Goal: Task Accomplishment & Management: Manage account settings

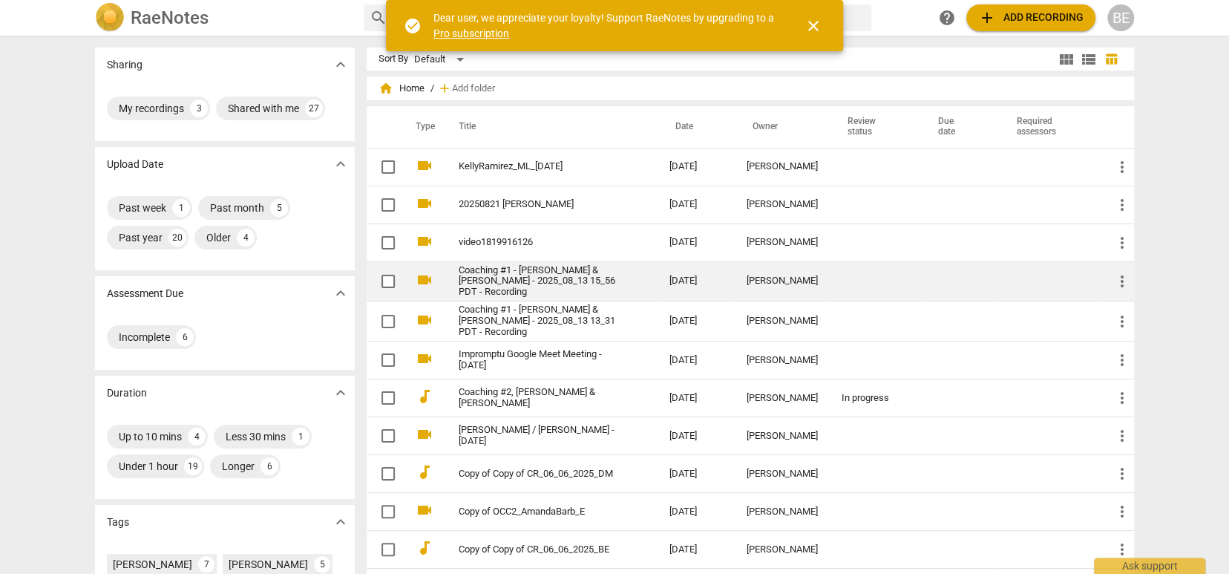
click at [585, 281] on link "Coaching #1 - [PERSON_NAME] & [PERSON_NAME] - 2025_08_13 15_56 PDT - Recording" at bounding box center [537, 281] width 157 height 33
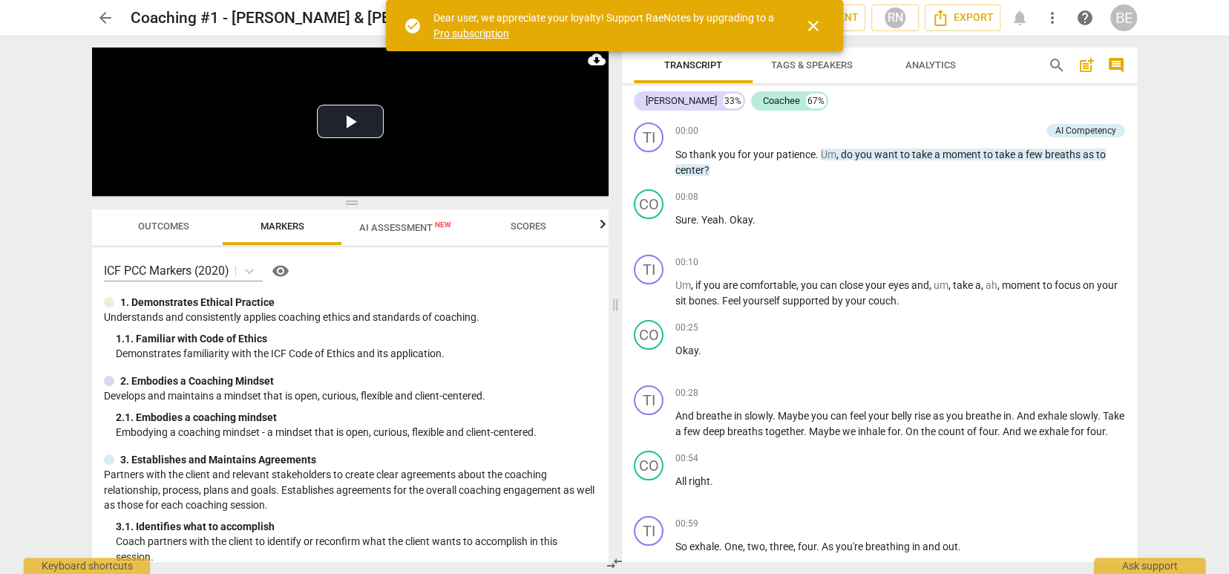
click at [814, 20] on span "close" at bounding box center [813, 26] width 18 height 18
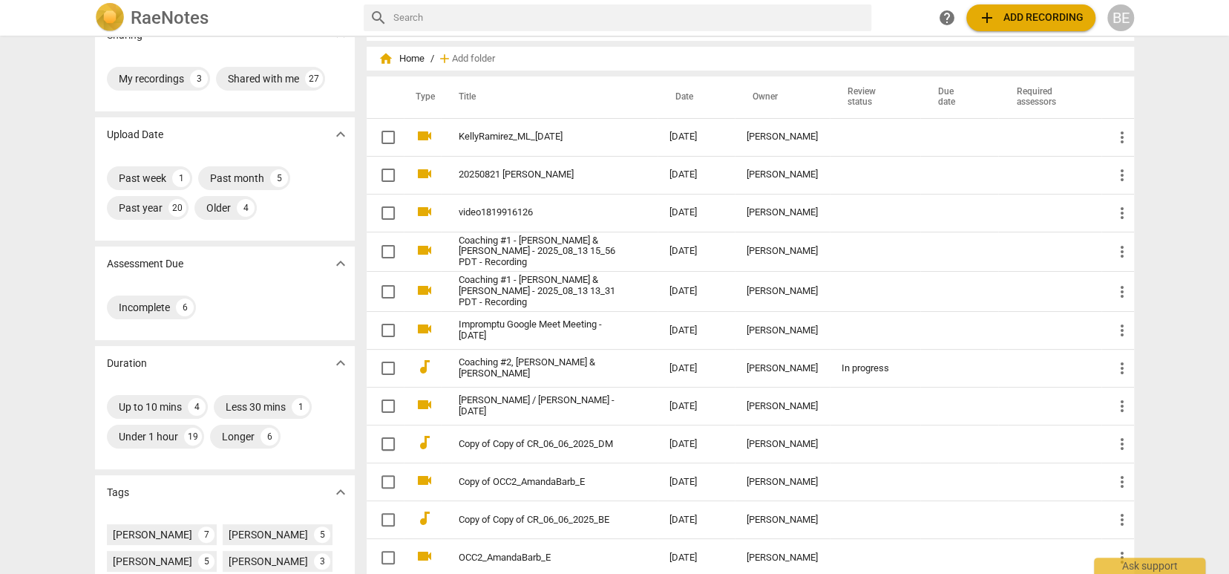
scroll to position [30, 0]
click at [155, 300] on div "Incomplete" at bounding box center [144, 307] width 51 height 15
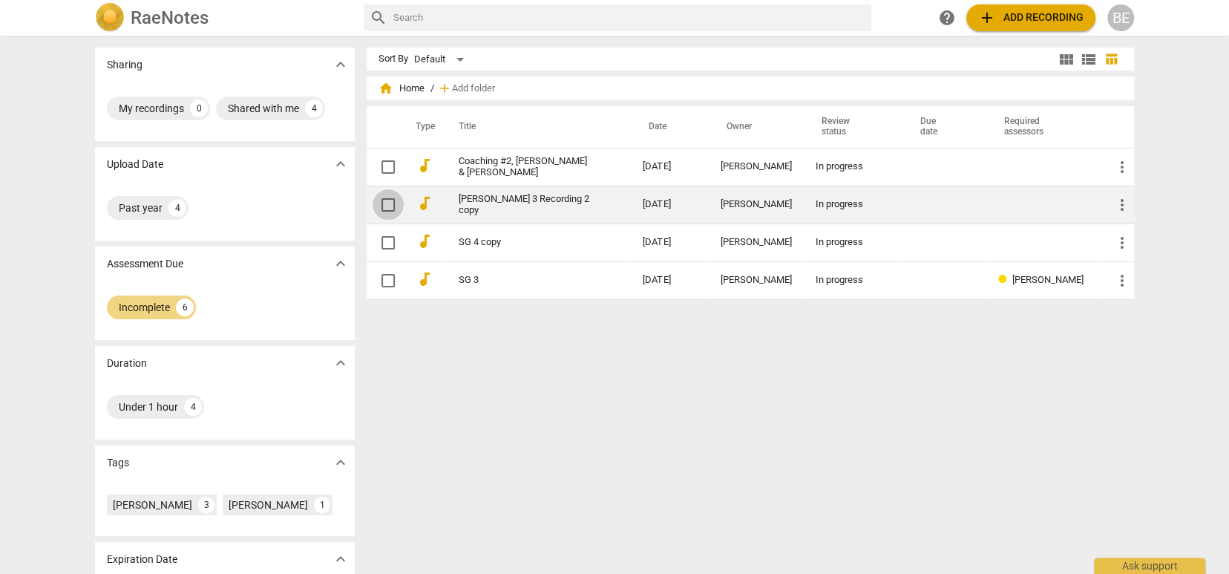
click at [386, 203] on input "checkbox" at bounding box center [388, 205] width 31 height 18
checkbox input "false"
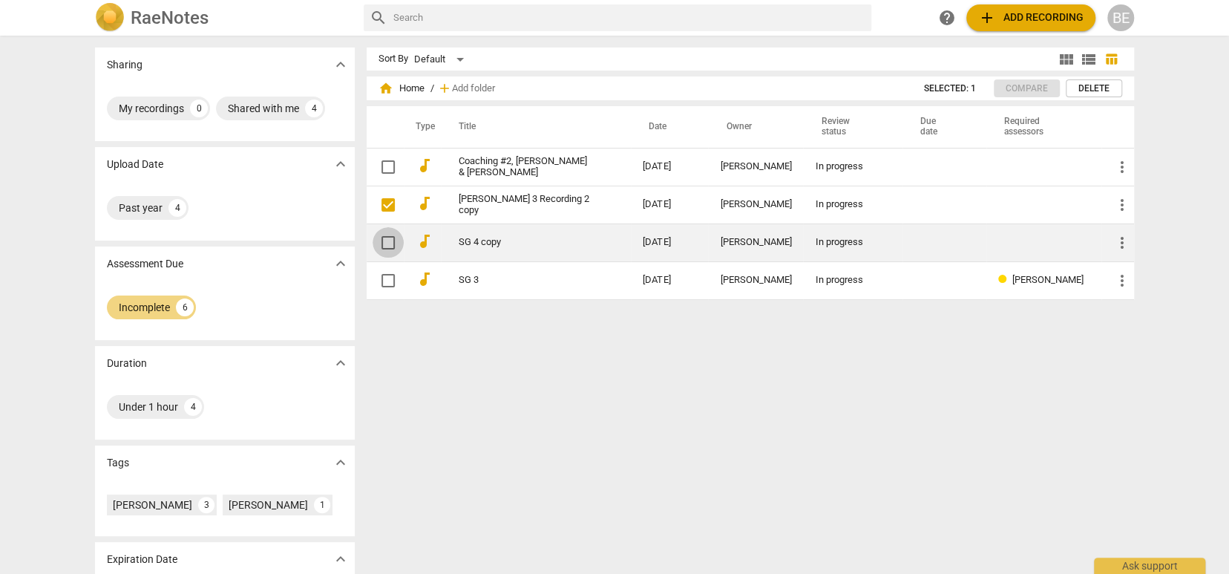
click at [387, 242] on input "checkbox" at bounding box center [388, 243] width 31 height 18
checkbox input "false"
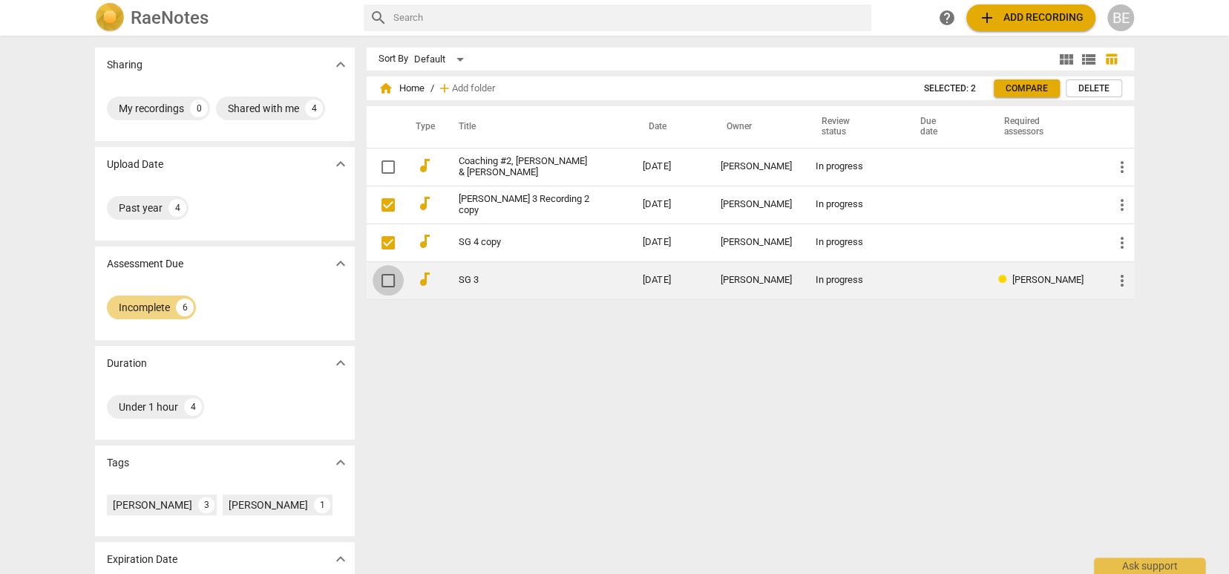
click at [385, 281] on input "checkbox" at bounding box center [388, 281] width 31 height 18
checkbox input "false"
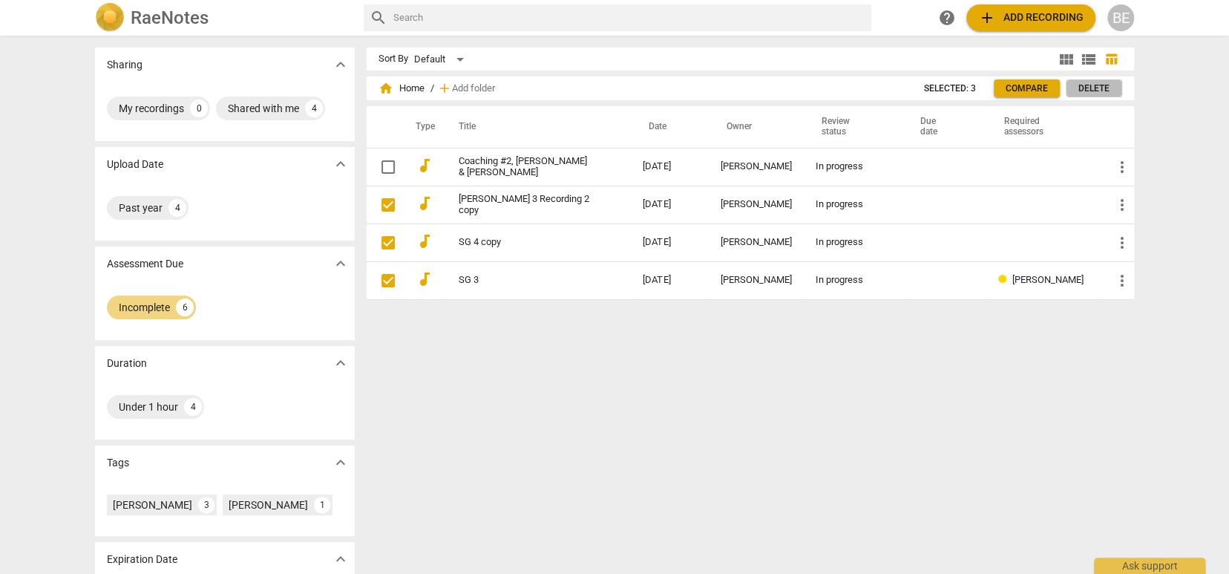
click at [1095, 85] on span "Delete" at bounding box center [1093, 88] width 31 height 13
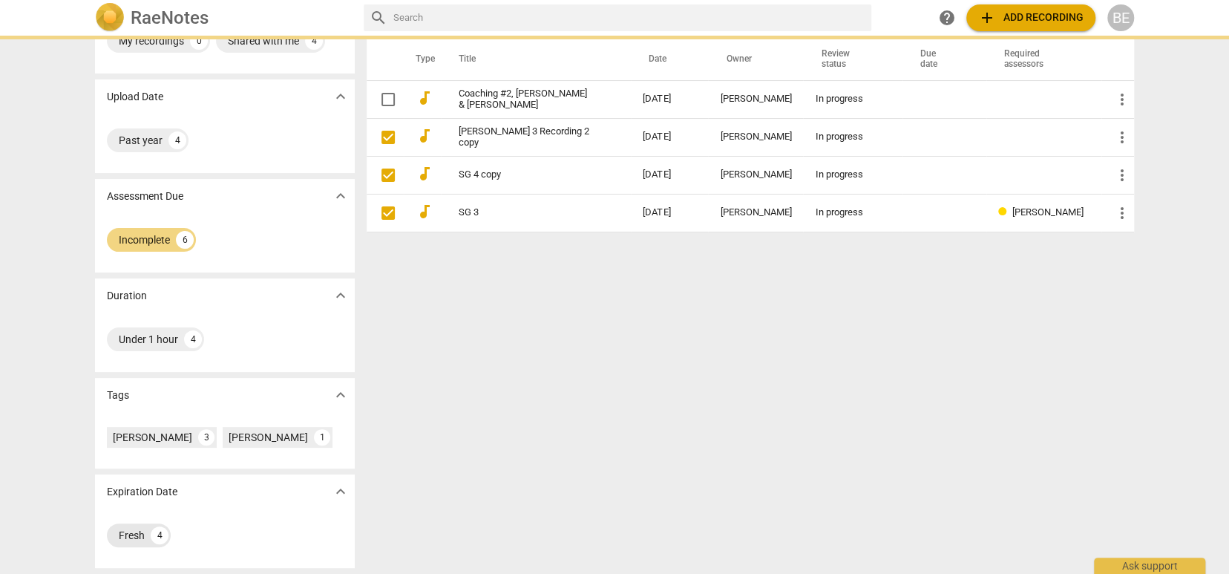
click at [120, 531] on div "Fresh" at bounding box center [132, 535] width 26 height 15
checkbox input "true"
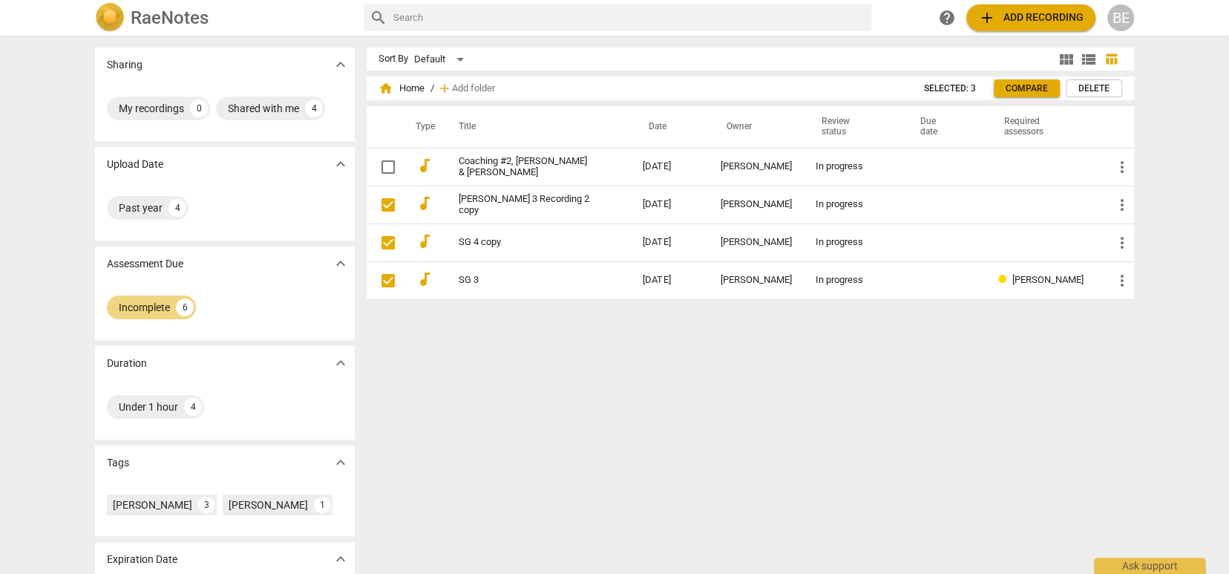
checkbox input "false"
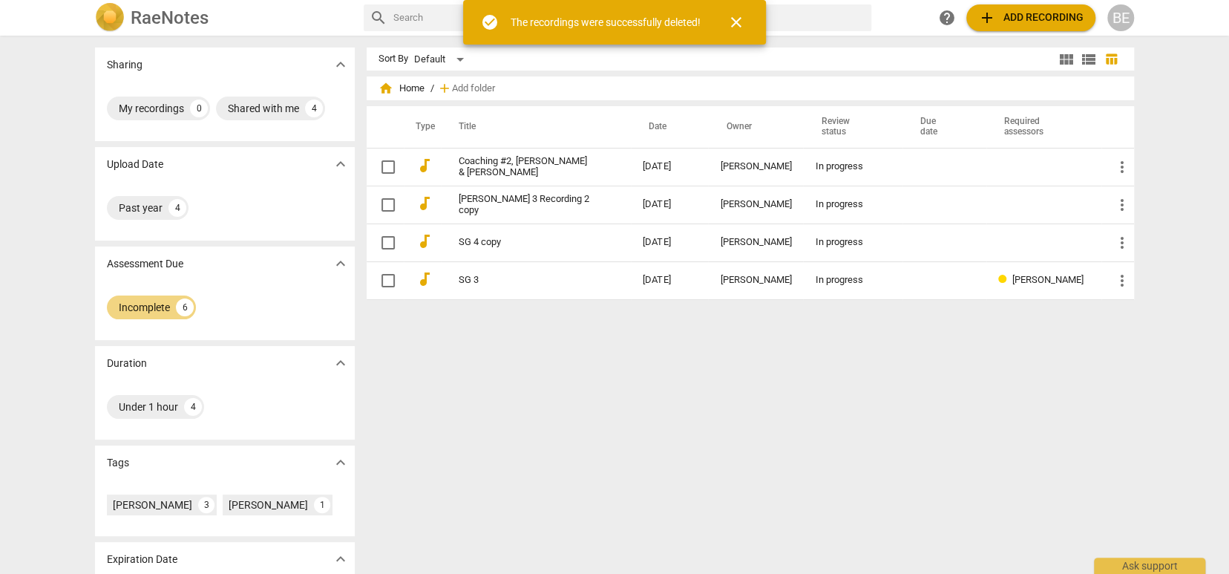
click at [465, 502] on div "Sort By Default view_module view_list table_chart home Home / add Add folder Ty…" at bounding box center [756, 304] width 779 height 514
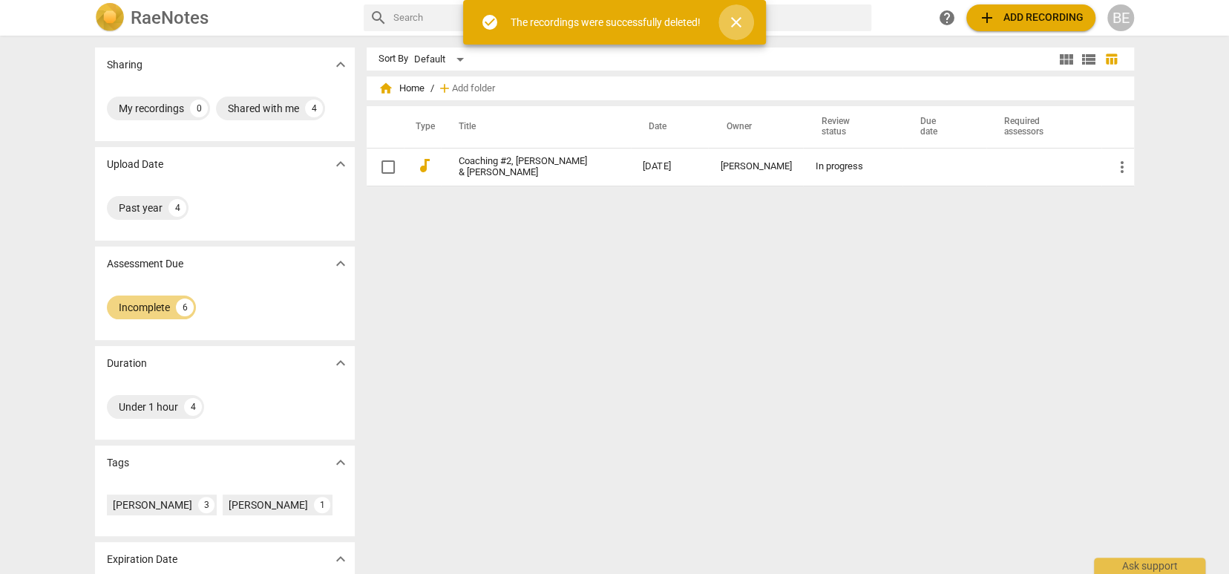
click at [738, 19] on span "close" at bounding box center [736, 22] width 18 height 18
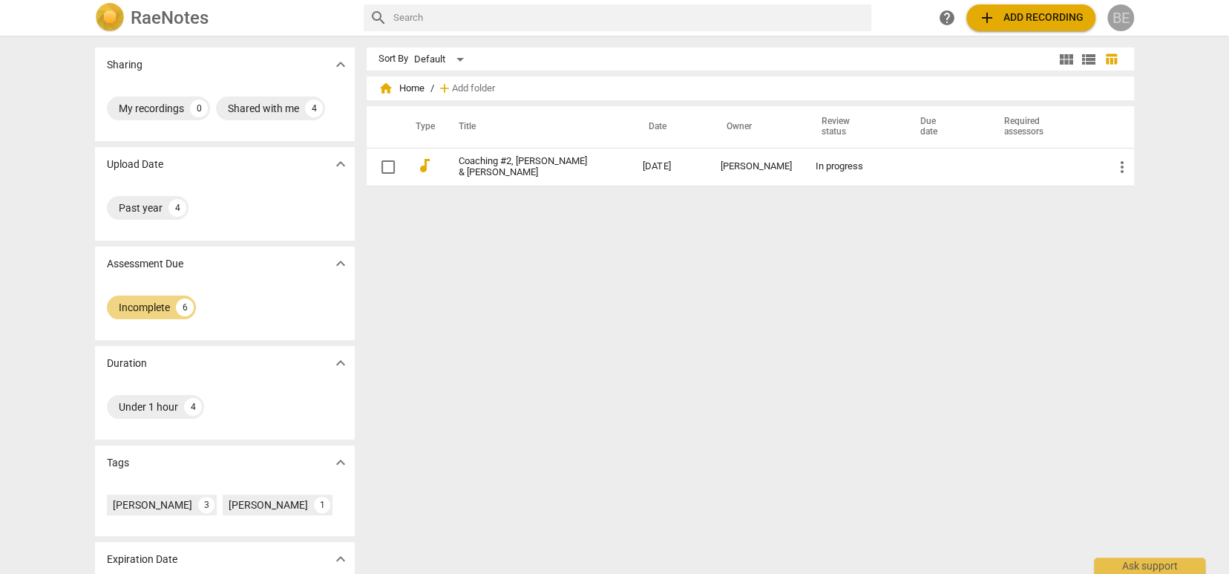
click at [1128, 15] on div "BE" at bounding box center [1120, 17] width 27 height 27
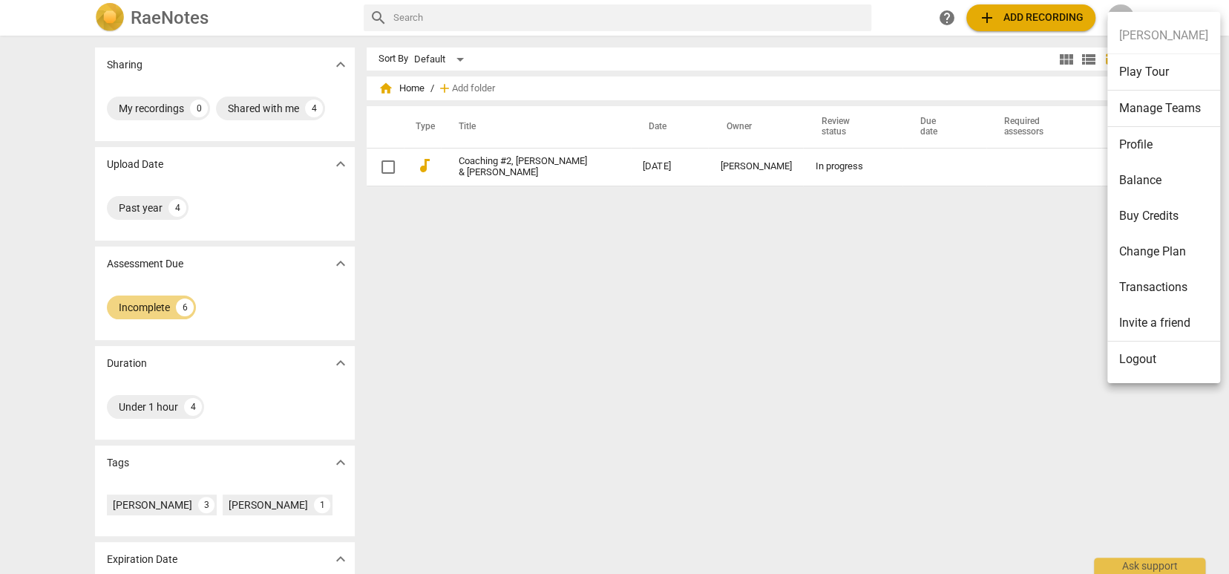
click at [902, 306] on div at bounding box center [614, 287] width 1229 height 574
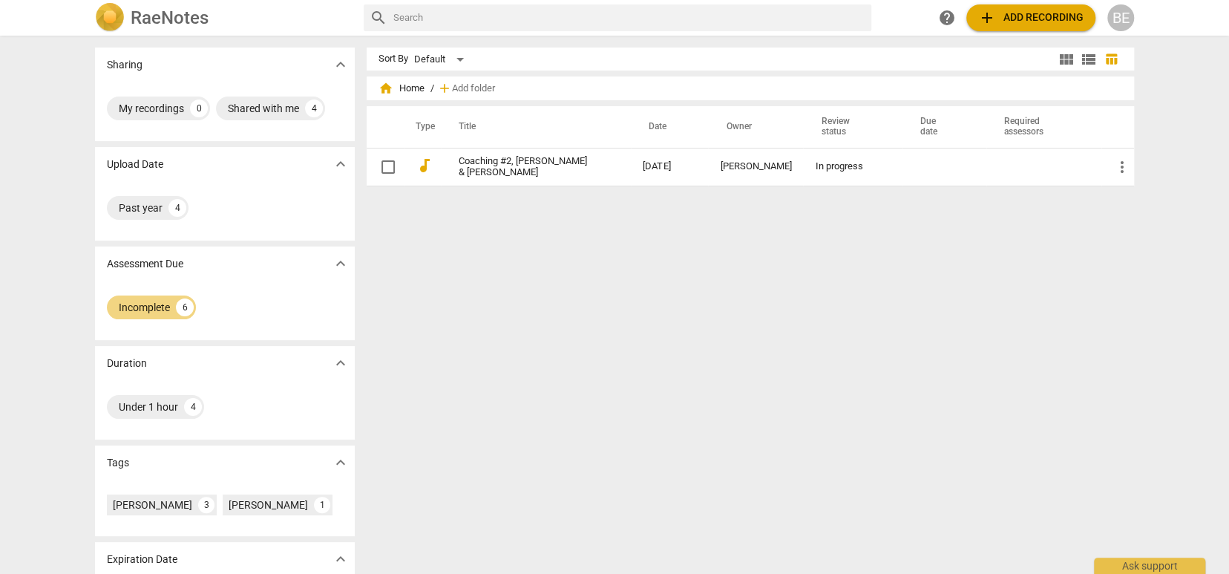
scroll to position [0, 1]
